Goal: Navigation & Orientation: Find specific page/section

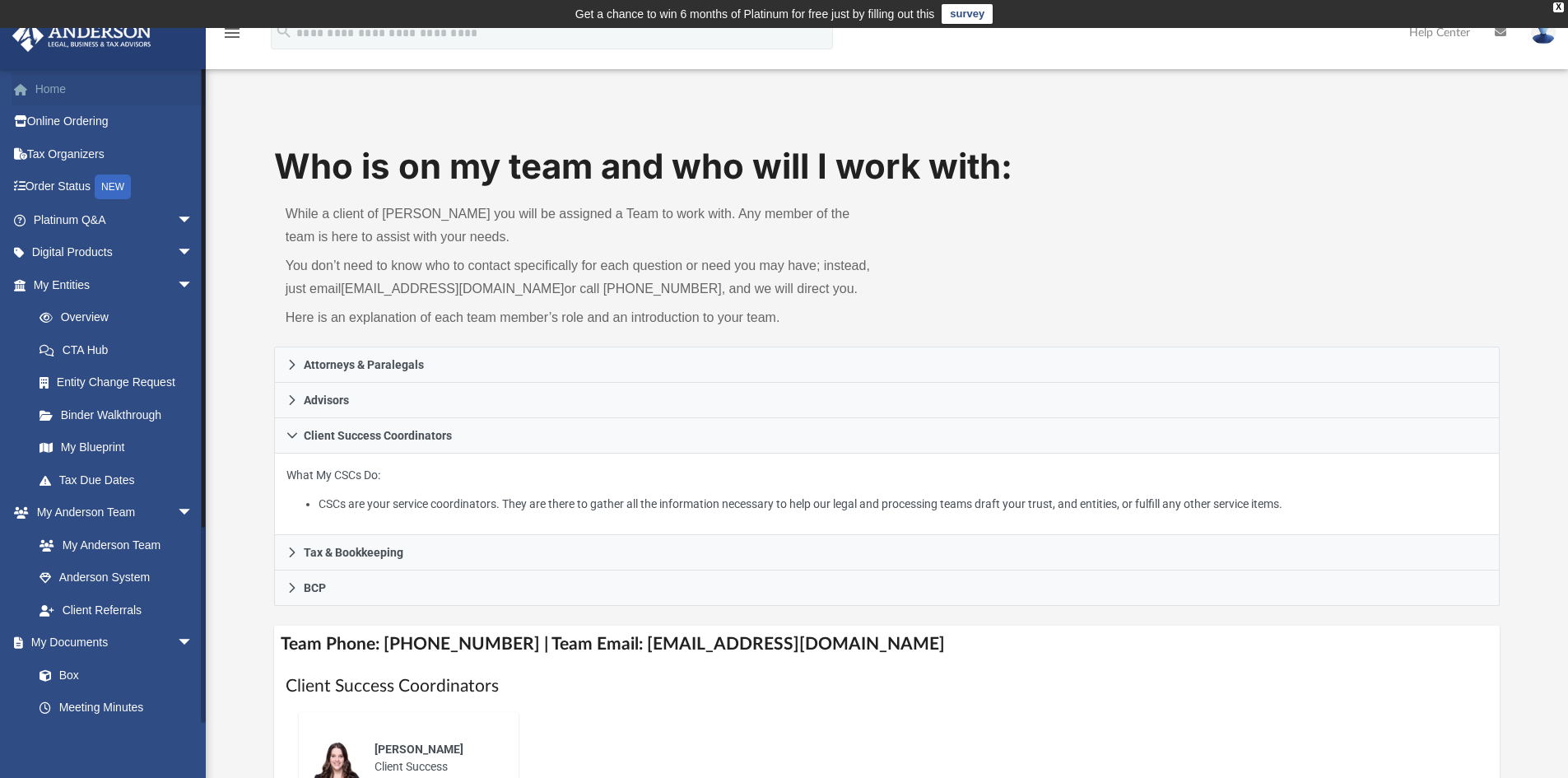
click at [44, 91] on link "Home" at bounding box center [115, 89] width 206 height 33
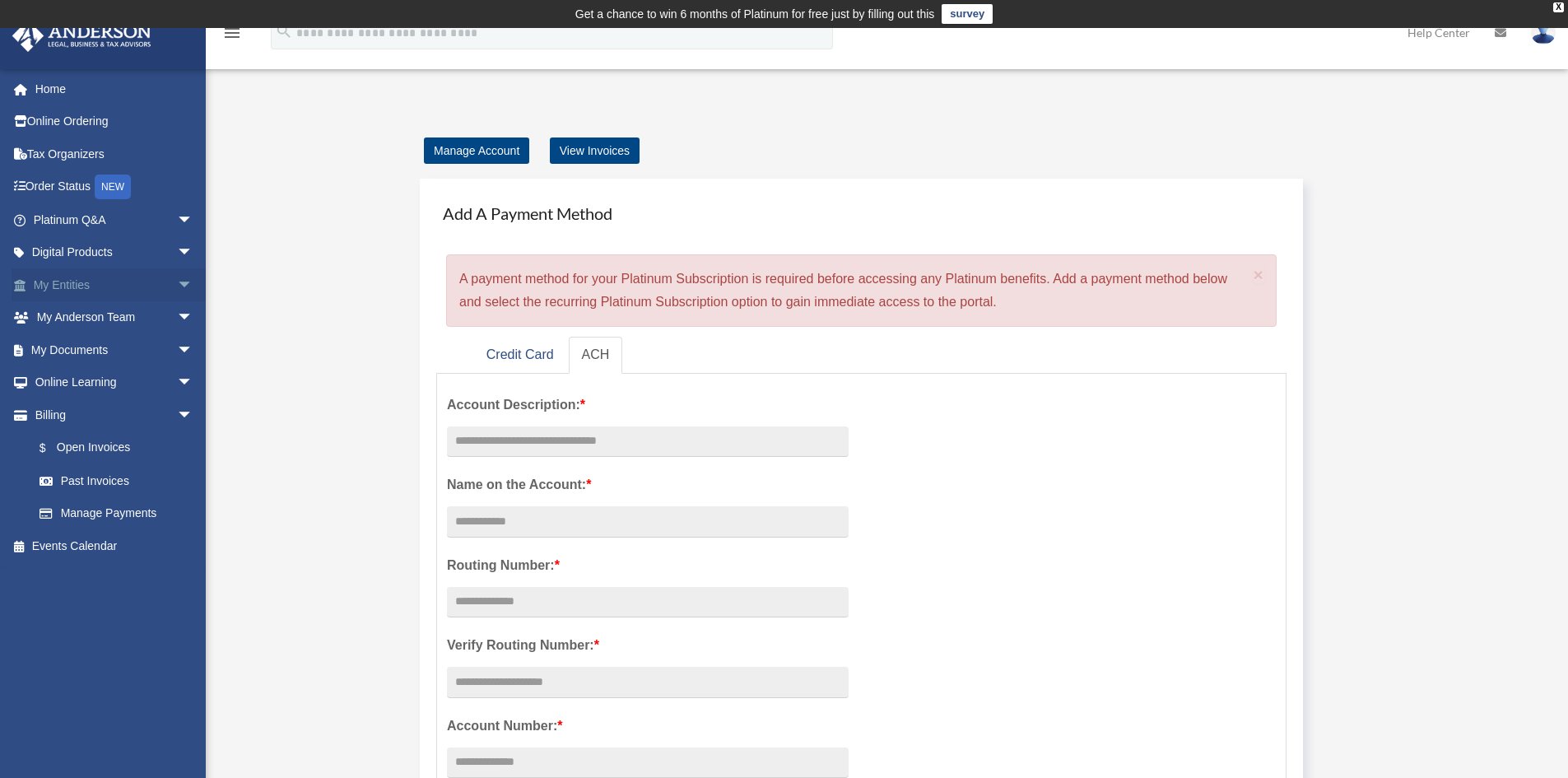
click at [177, 285] on span "arrow_drop_down" at bounding box center [193, 285] width 33 height 33
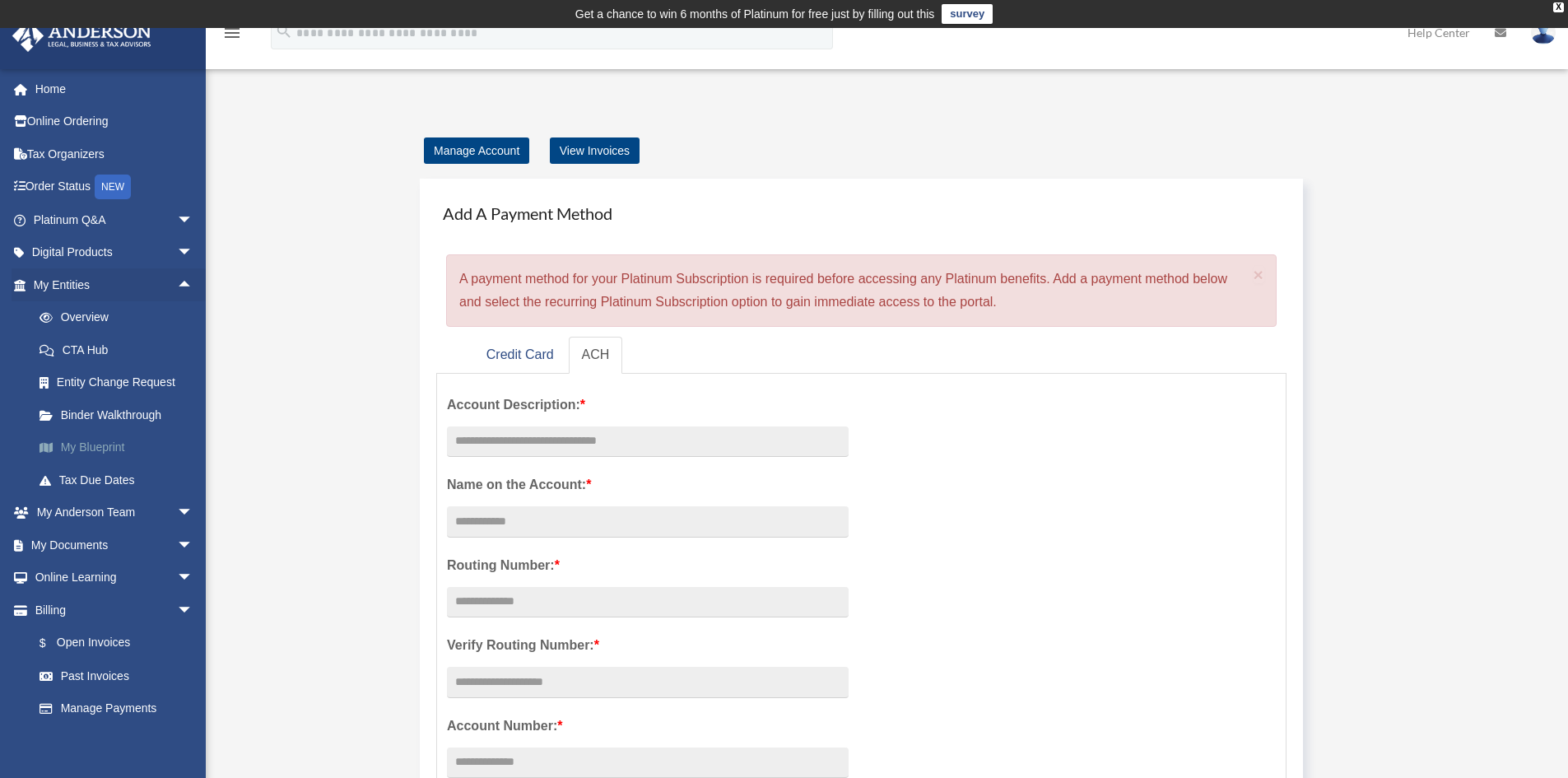
click at [113, 451] on link "My Blueprint" at bounding box center [120, 448] width 195 height 33
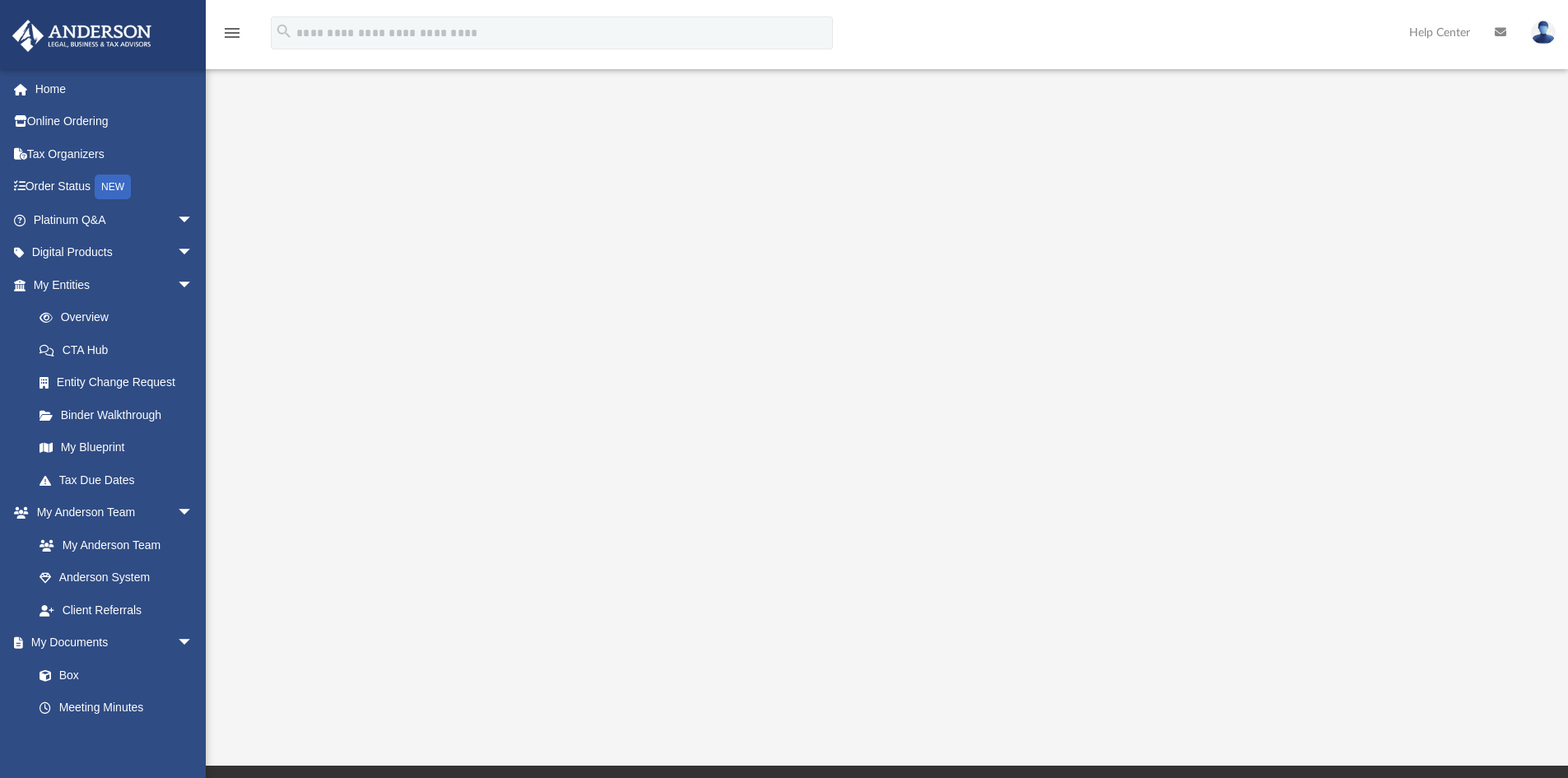
scroll to position [138, 0]
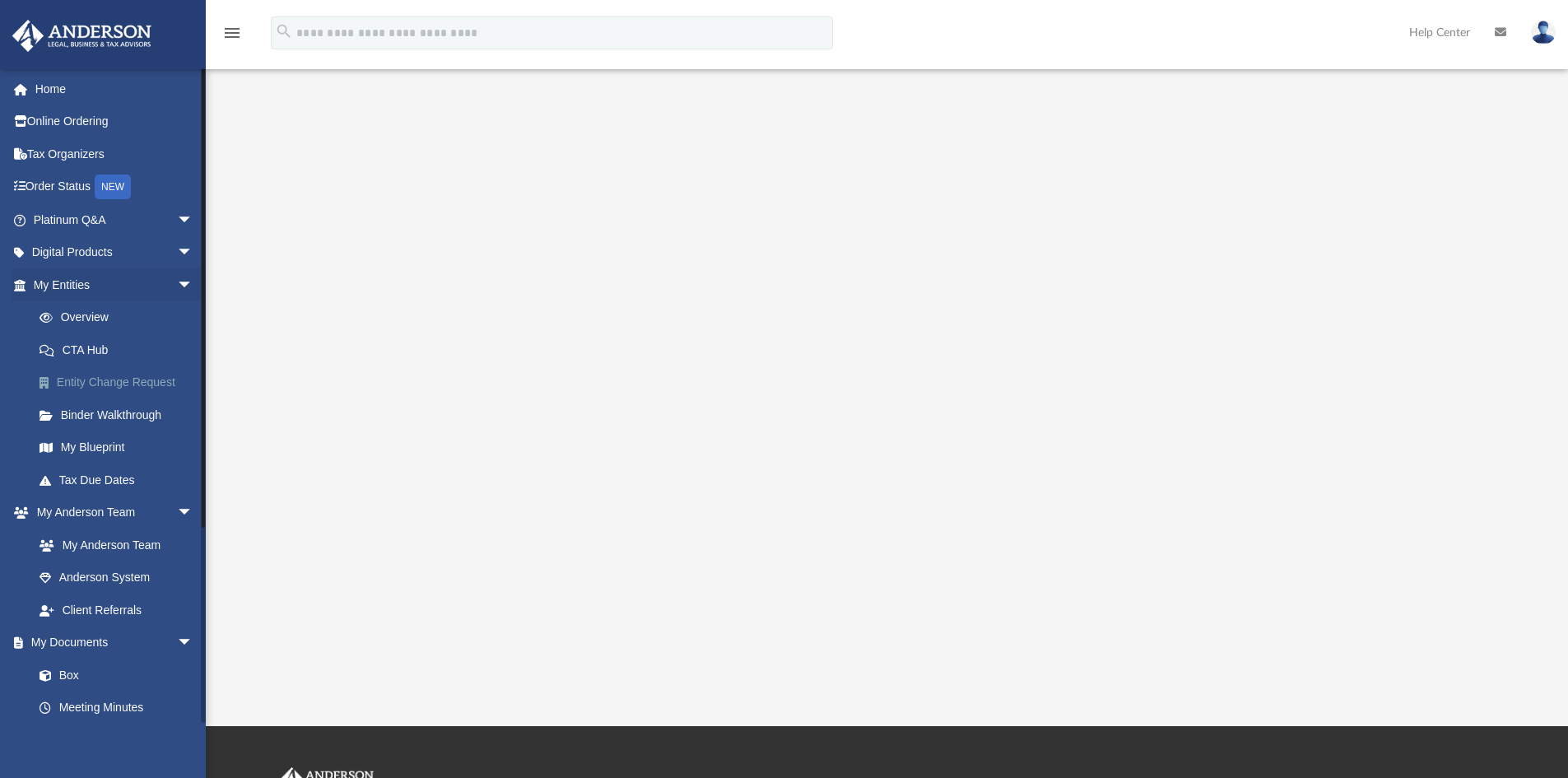
click at [138, 382] on link "Entity Change Request" at bounding box center [120, 383] width 195 height 33
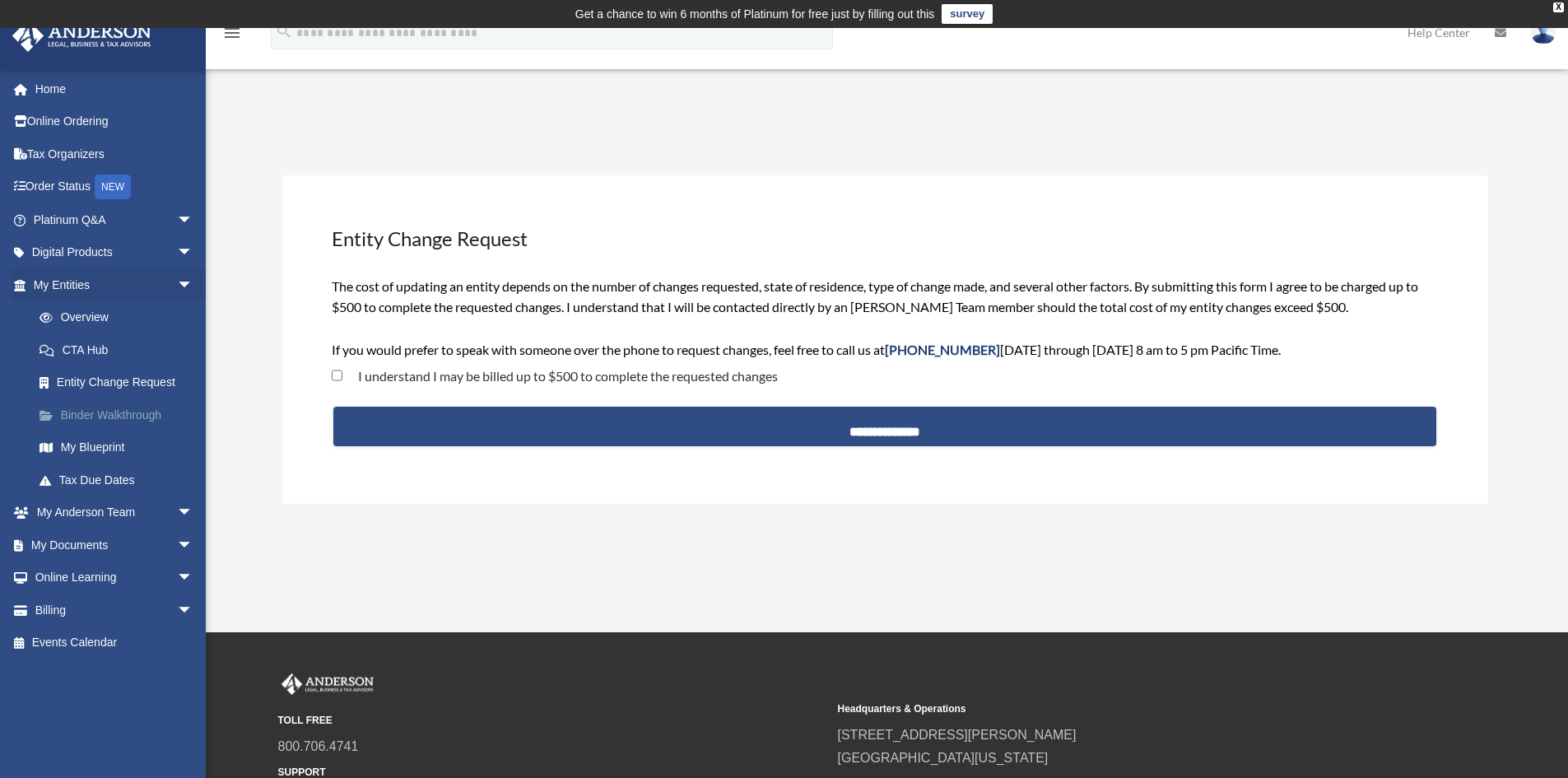
click at [141, 417] on link "Binder Walkthrough" at bounding box center [120, 416] width 195 height 33
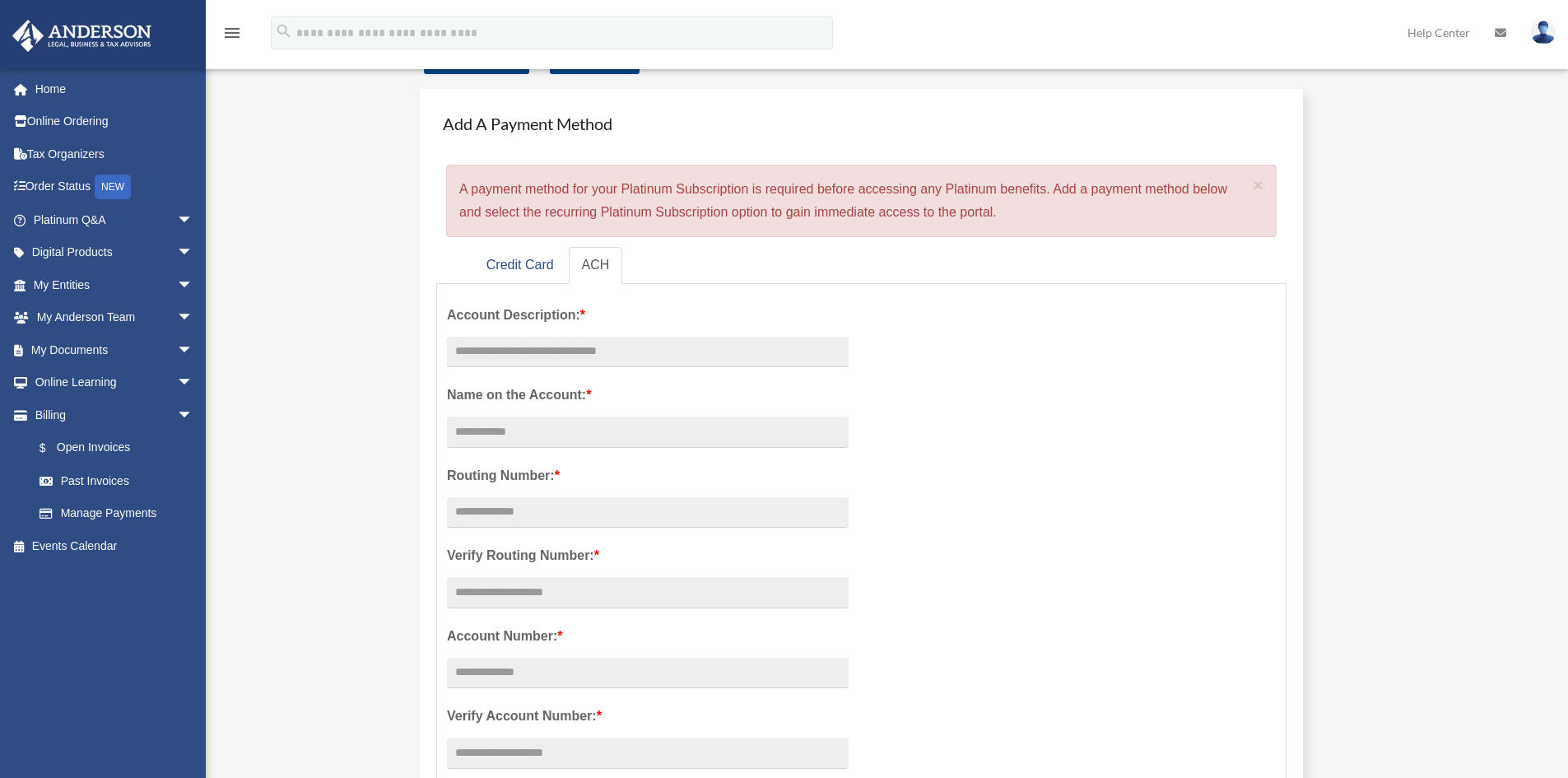
scroll to position [274, 0]
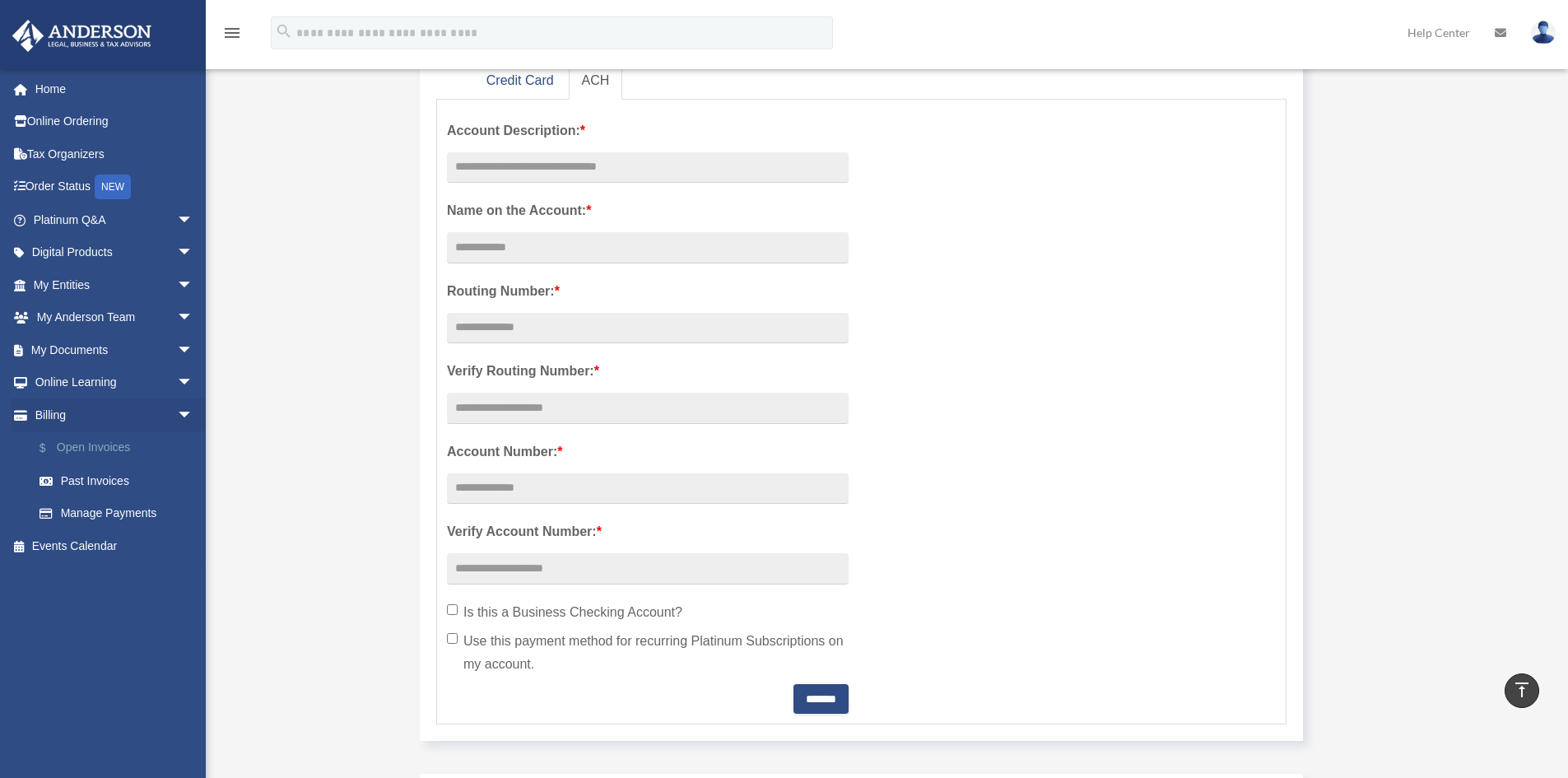
click at [104, 450] on link "$ Open Invoices" at bounding box center [120, 448] width 195 height 33
